Goal: Task Accomplishment & Management: Use online tool/utility

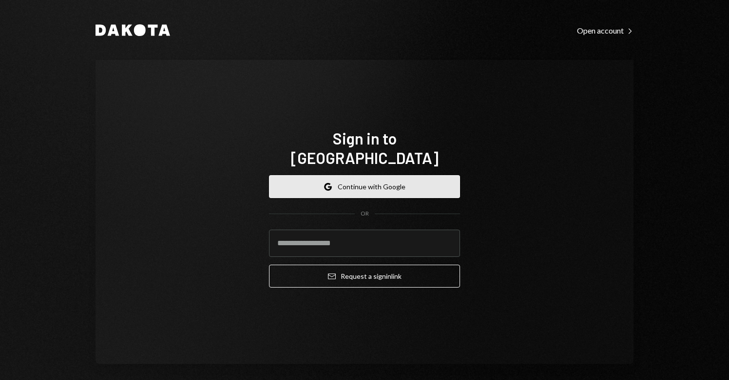
click at [369, 175] on button "Google Continue with Google" at bounding box center [364, 186] width 191 height 23
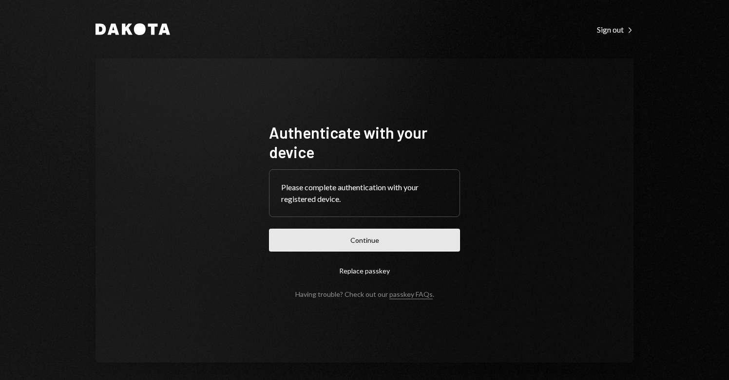
click at [353, 239] on button "Continue" at bounding box center [364, 240] width 191 height 23
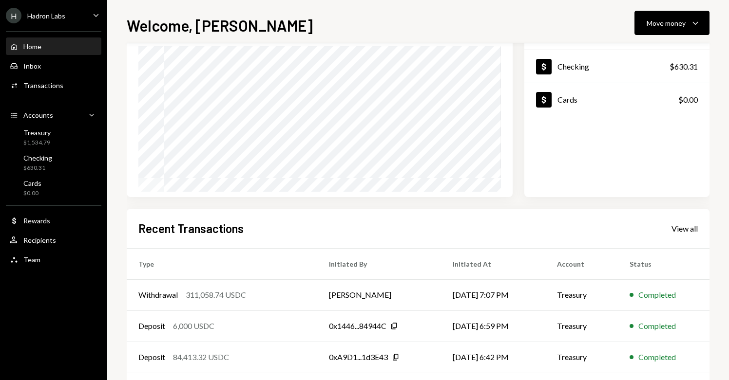
scroll to position [84, 0]
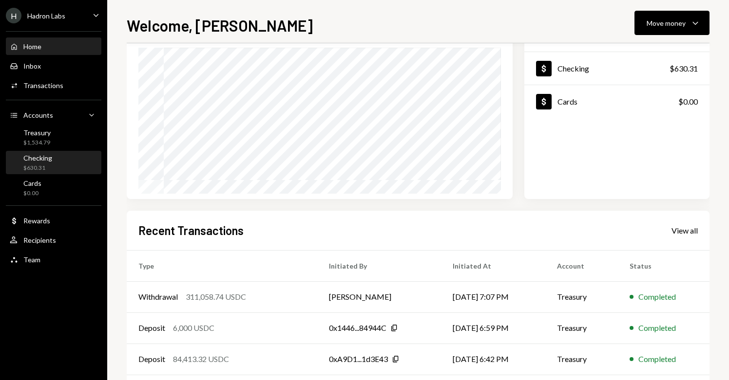
click at [56, 167] on div "Checking $630.31" at bounding box center [54, 163] width 88 height 19
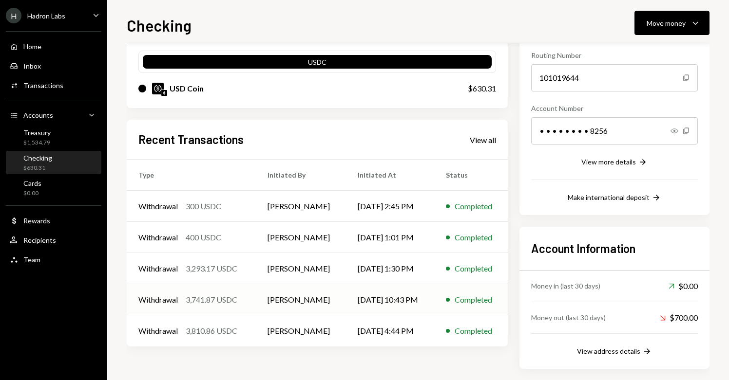
scroll to position [95, 0]
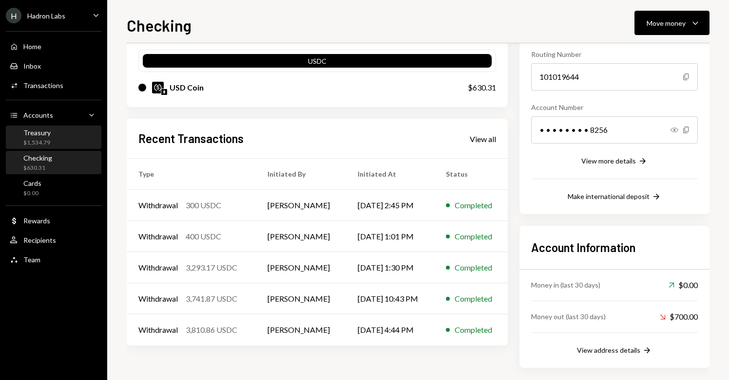
click at [32, 132] on div "Treasury" at bounding box center [36, 133] width 27 height 8
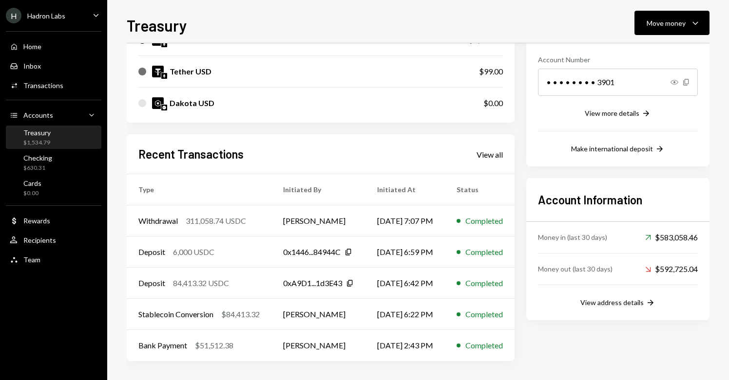
scroll to position [144, 0]
click at [496, 155] on div "View all" at bounding box center [489, 155] width 26 height 10
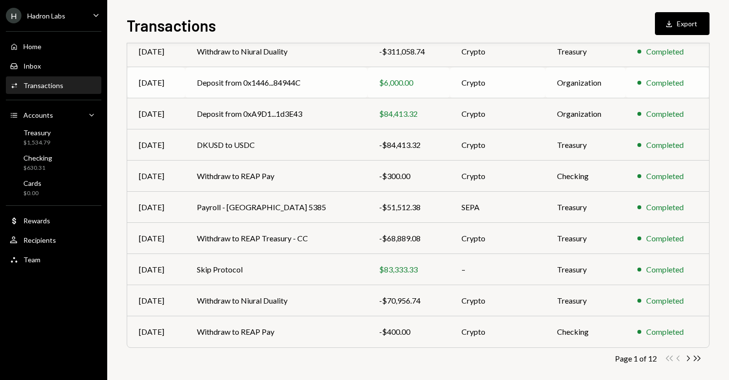
scroll to position [128, 0]
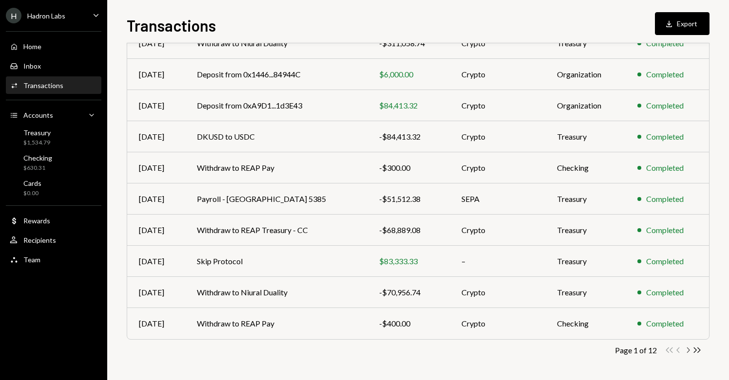
click at [689, 348] on icon "Chevron Right" at bounding box center [687, 350] width 9 height 9
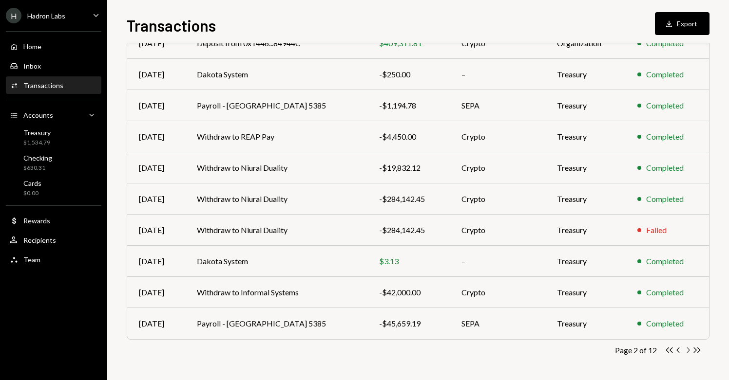
click at [687, 351] on icon "Chevron Right" at bounding box center [687, 350] width 9 height 9
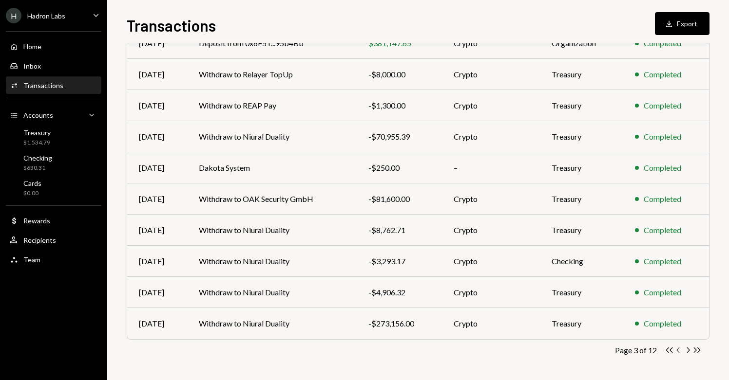
click at [677, 349] on icon "Chevron Left" at bounding box center [678, 350] width 9 height 9
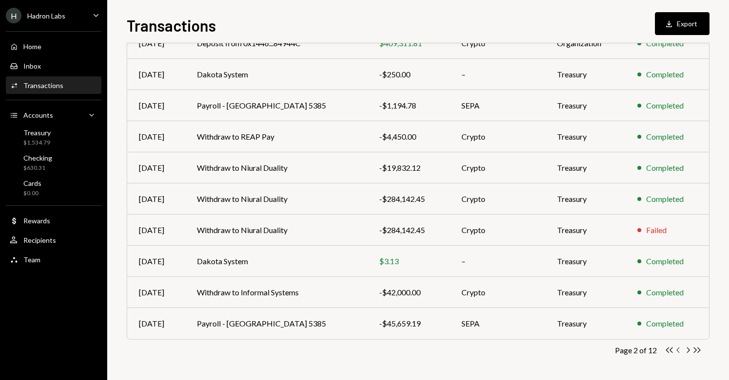
click at [676, 351] on icon "Chevron Left" at bounding box center [678, 350] width 9 height 9
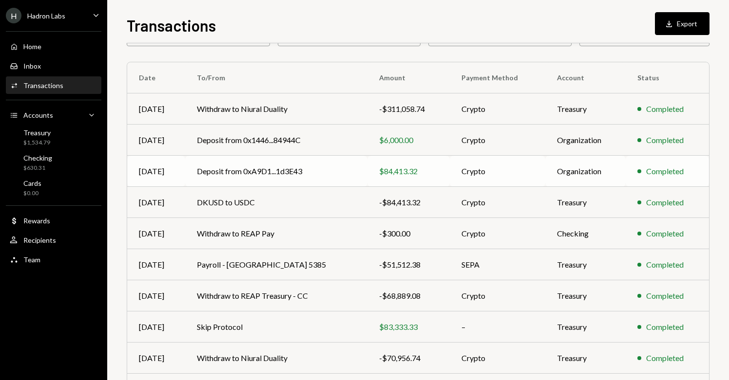
scroll to position [72, 0]
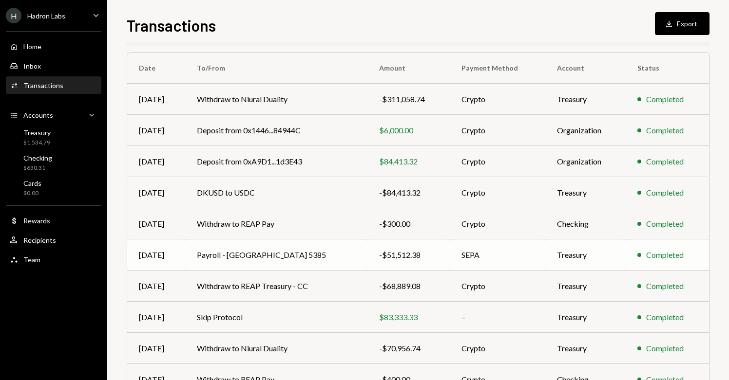
click at [256, 257] on td "Payroll - Cyprus 5385" at bounding box center [276, 255] width 182 height 31
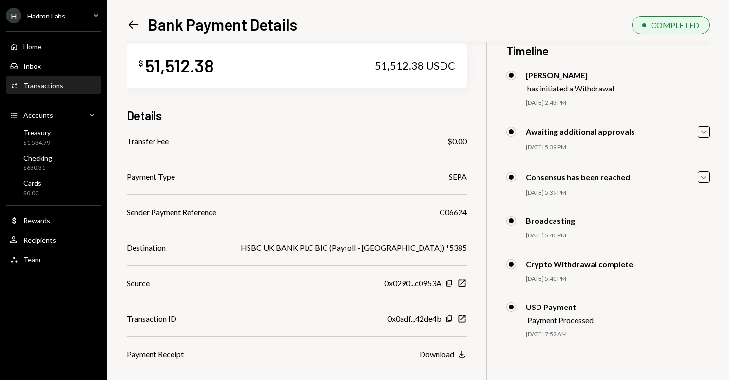
scroll to position [20, 0]
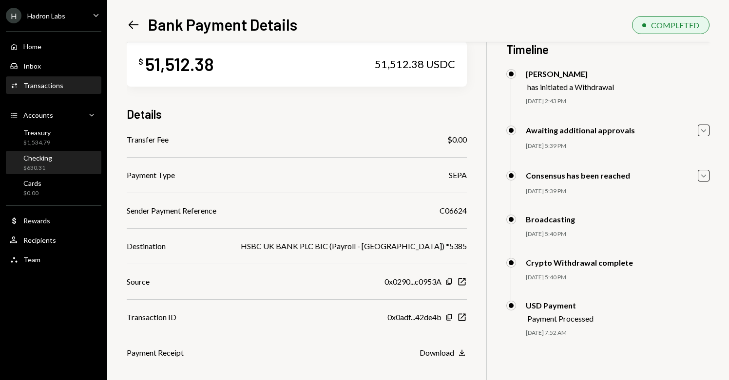
click at [45, 164] on div "$630.31" at bounding box center [37, 168] width 29 height 8
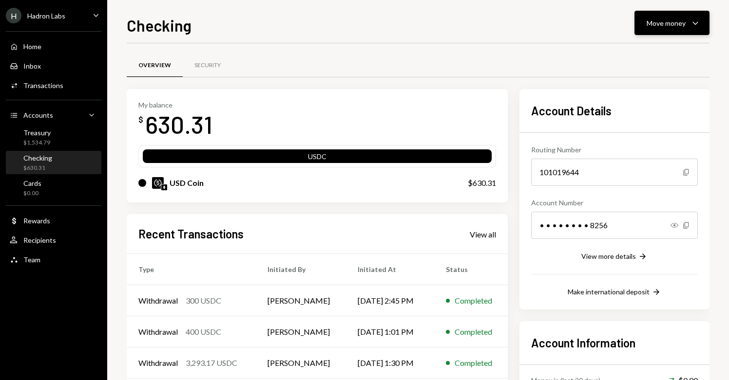
click at [653, 26] on div "Move money" at bounding box center [666, 23] width 39 height 10
click at [651, 56] on div "Send" at bounding box center [663, 52] width 71 height 10
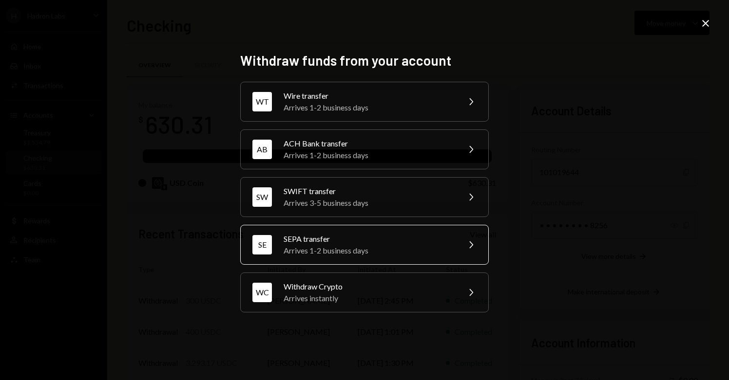
click at [347, 243] on div "SEPA transfer" at bounding box center [369, 239] width 170 height 12
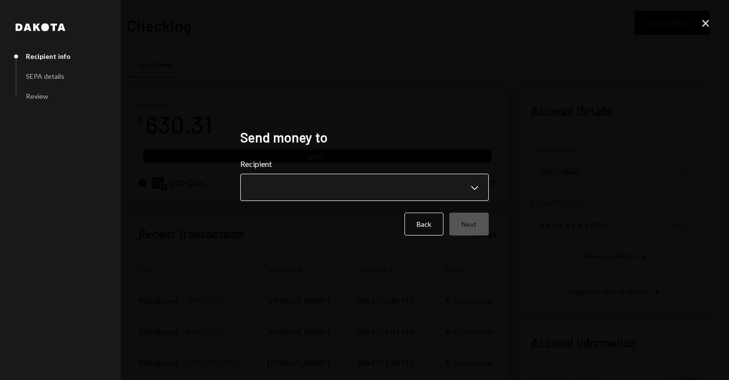
click at [337, 189] on body "H Hadron Labs Caret Down Home Home Inbox Inbox Activities Transactions Accounts…" at bounding box center [364, 190] width 729 height 380
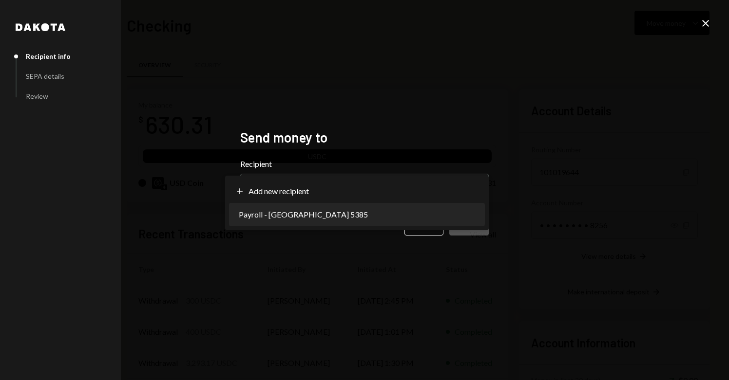
select select "**********"
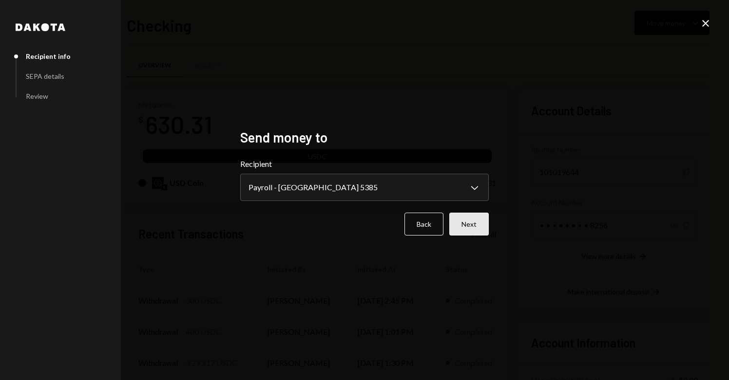
click at [465, 227] on button "Next" at bounding box center [468, 224] width 39 height 23
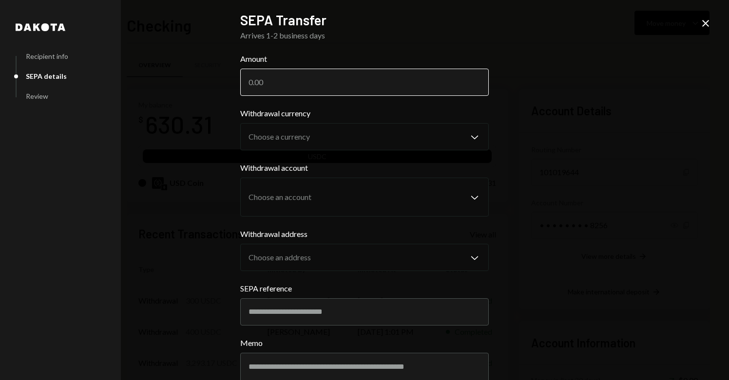
click at [329, 83] on input "Amount" at bounding box center [364, 82] width 248 height 27
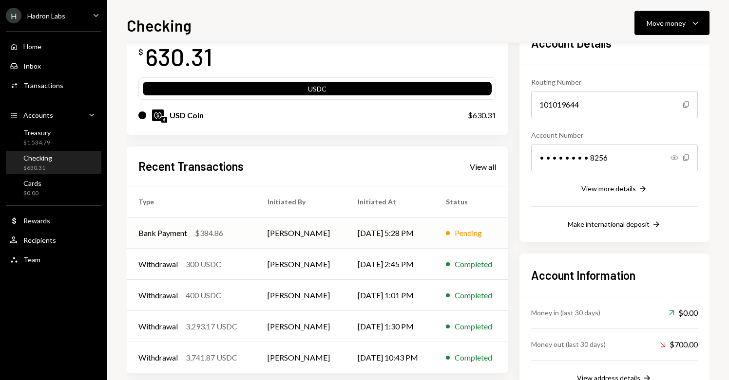
scroll to position [84, 0]
